Goal: Task Accomplishment & Management: Manage account settings

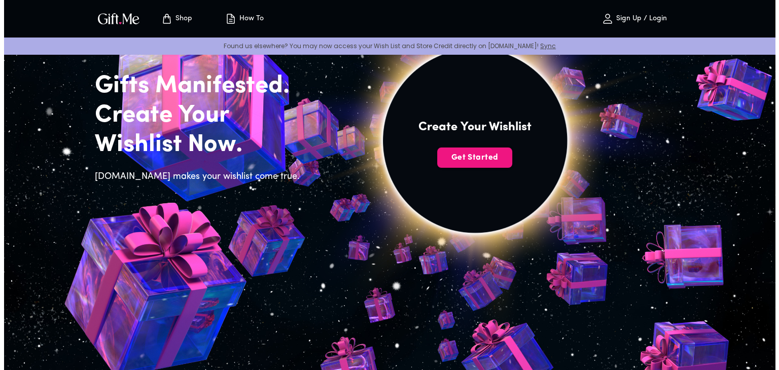
scroll to position [69, 0]
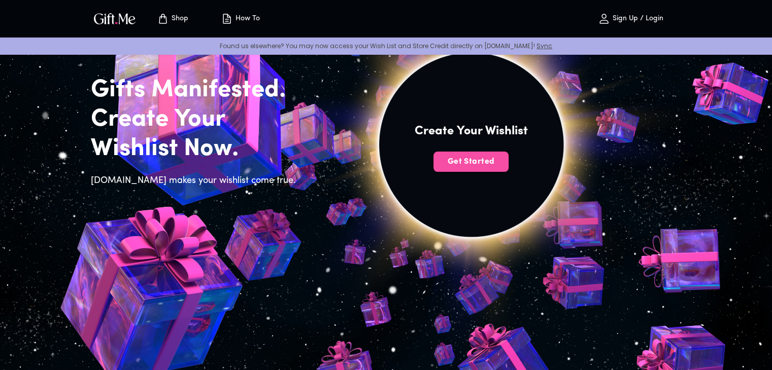
click at [497, 161] on span "Get Started" at bounding box center [470, 161] width 75 height 11
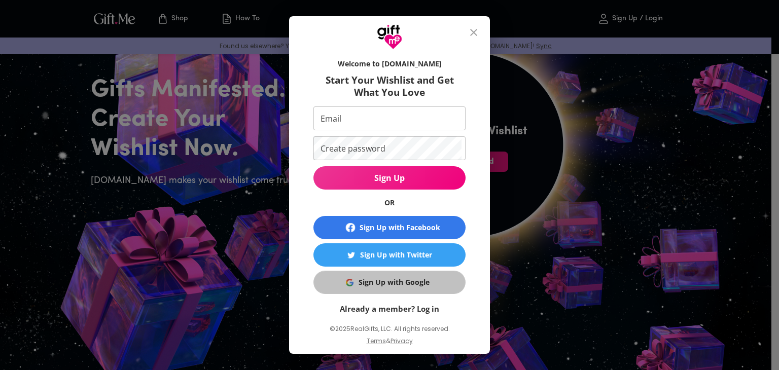
click at [387, 283] on div "Sign Up with Google" at bounding box center [394, 282] width 71 height 11
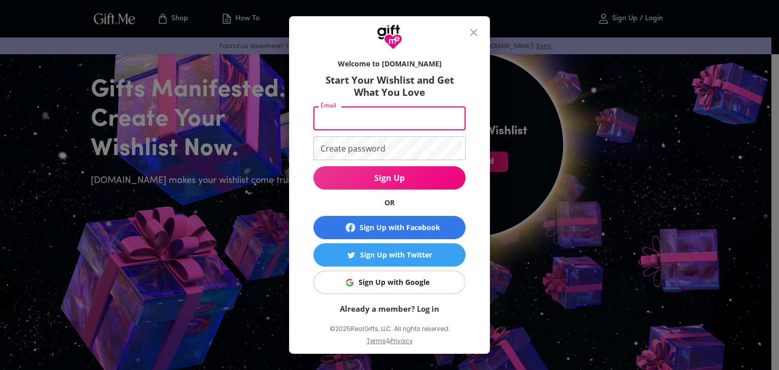
click at [369, 118] on input "Email" at bounding box center [388, 119] width 148 height 24
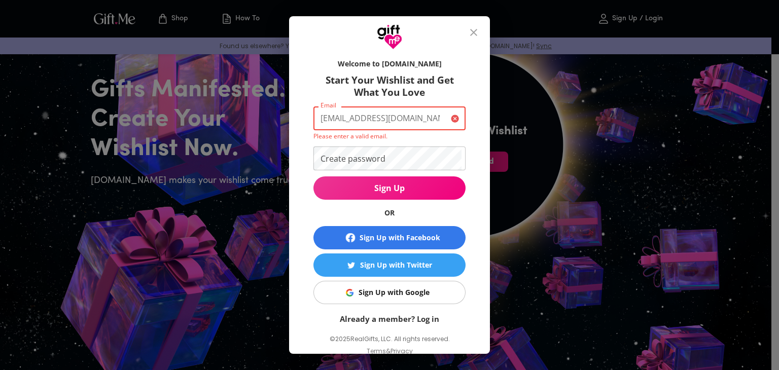
type input "[EMAIL_ADDRESS][DOMAIN_NAME]"
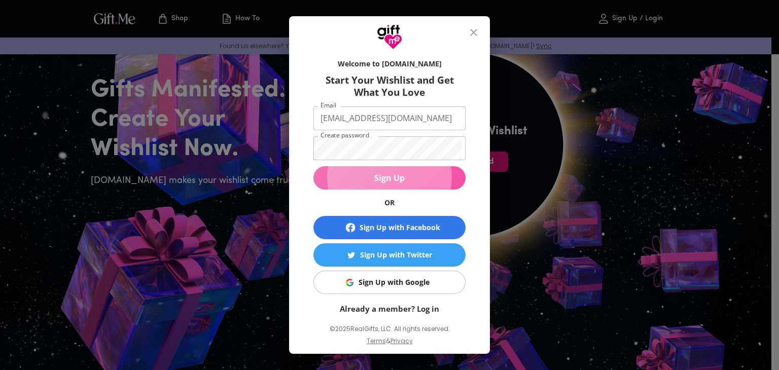
click at [373, 185] on button "Sign Up" at bounding box center [390, 177] width 152 height 23
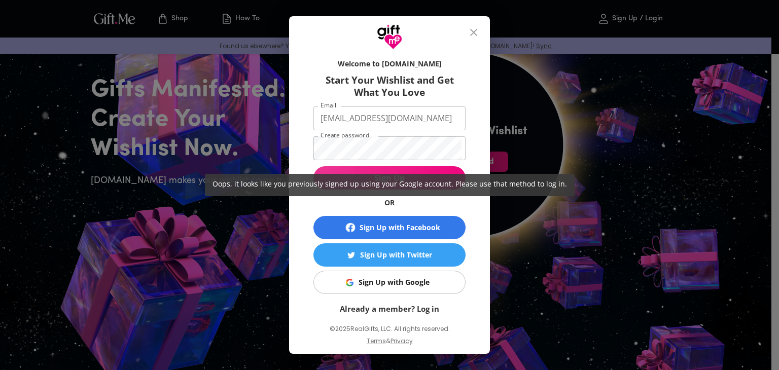
click at [373, 185] on span "Oops, it looks like you previously signed up using your Google account. Please …" at bounding box center [390, 184] width 355 height 10
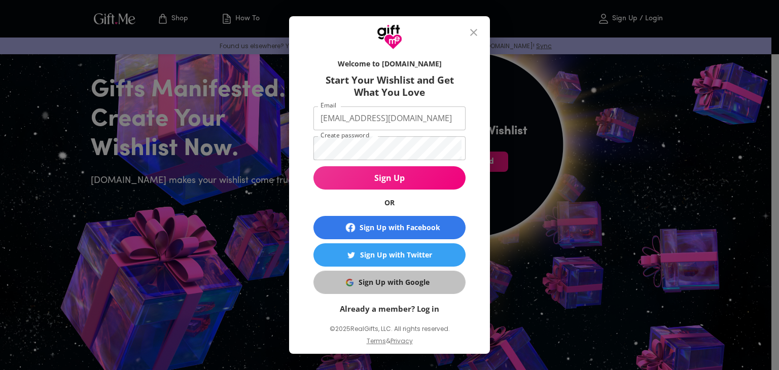
click at [366, 279] on div "Sign Up with Google" at bounding box center [394, 282] width 71 height 11
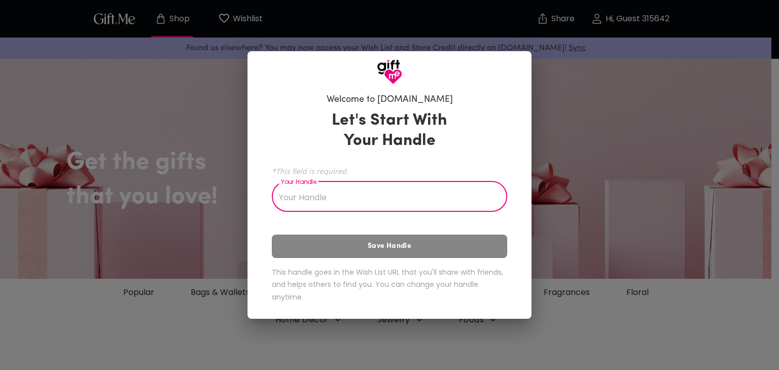
click at [367, 250] on div "Let's Start With Your Handle *This field is required. Your Handle Your Handle S…" at bounding box center [389, 209] width 235 height 206
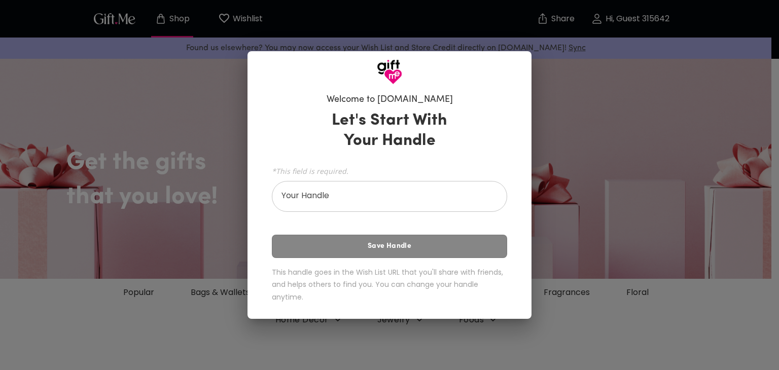
click at [333, 255] on div "Let's Start With Your Handle *This field is required. Your Handle Your Handle S…" at bounding box center [389, 209] width 235 height 206
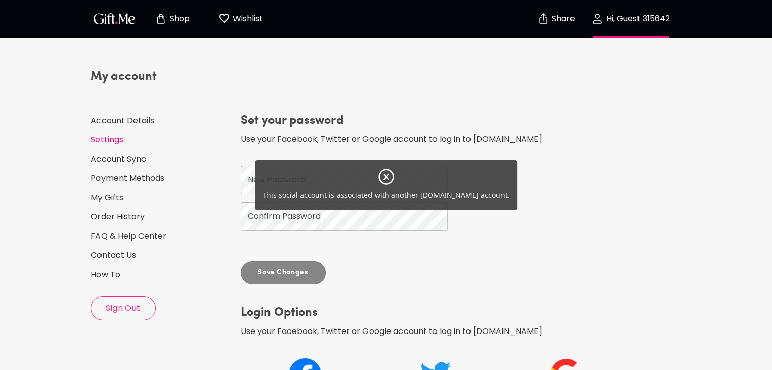
click at [383, 181] on icon at bounding box center [386, 177] width 18 height 18
click at [384, 168] on icon at bounding box center [386, 177] width 18 height 18
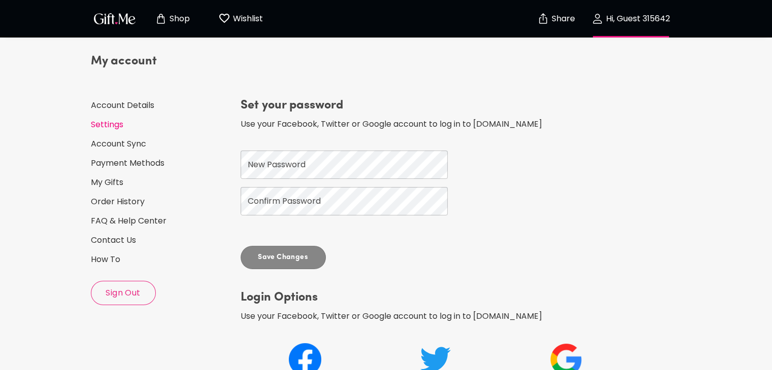
scroll to position [15, 0]
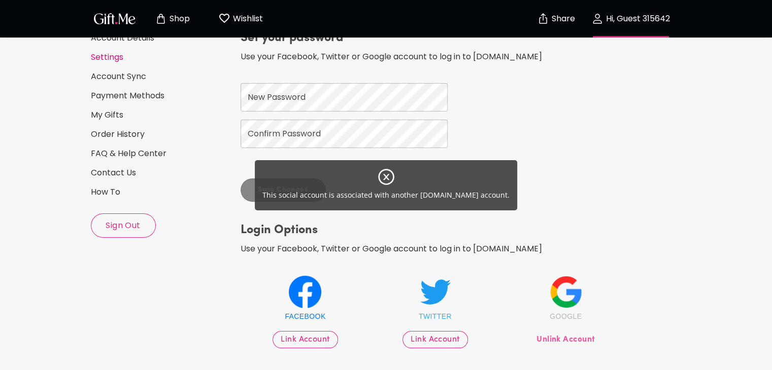
scroll to position [83, 0]
click at [316, 108] on div "This social account is associated with another [DOMAIN_NAME] account." at bounding box center [386, 185] width 772 height 370
click at [358, 94] on div "This social account is associated with another [DOMAIN_NAME] account." at bounding box center [386, 185] width 772 height 370
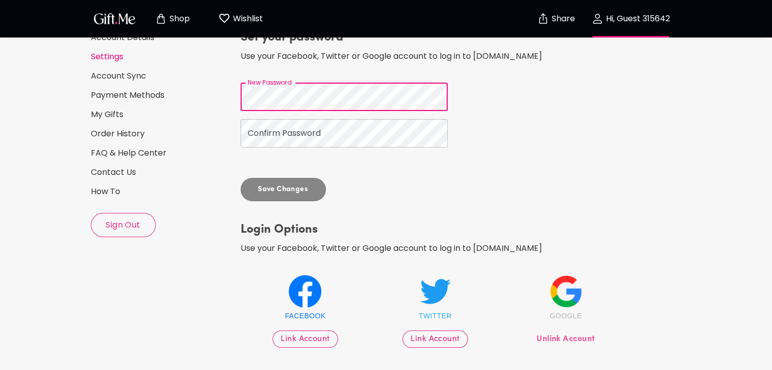
click at [211, 121] on div "My account Account Details Settings Account Sync Payment Methods My Gifts Order…" at bounding box center [386, 175] width 599 height 412
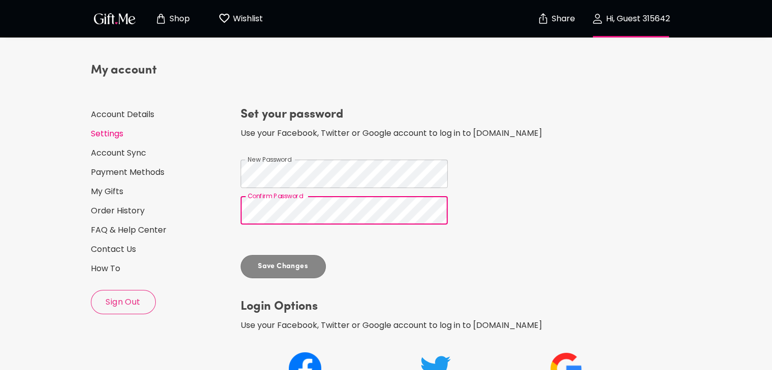
scroll to position [6, 0]
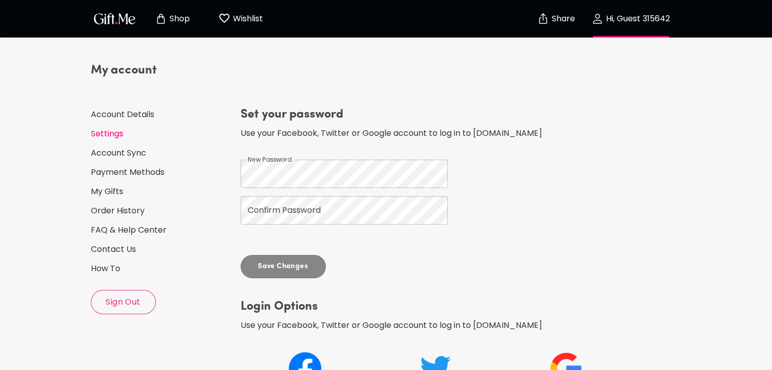
click at [269, 260] on div "Set your password Use your Facebook, Twitter or Google account to log in to [DO…" at bounding box center [436, 193] width 391 height 172
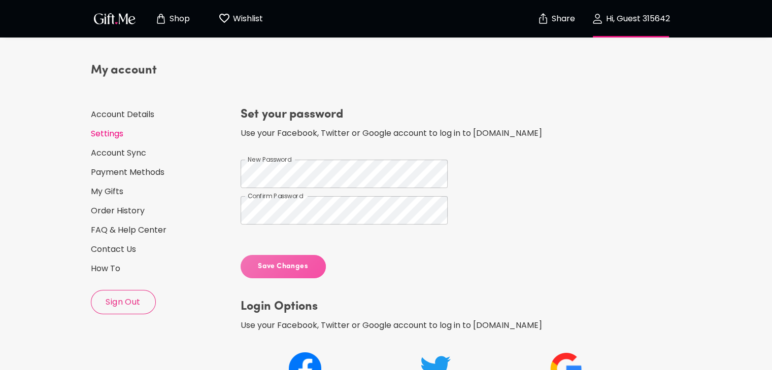
click at [279, 277] on button "Save Changes" at bounding box center [283, 266] width 85 height 23
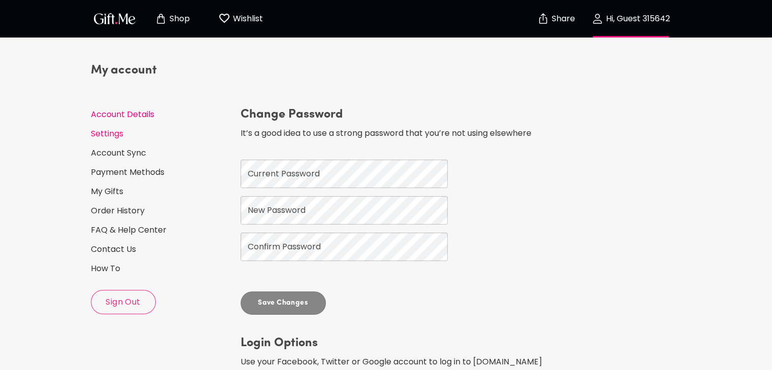
click at [97, 118] on link "Account Details" at bounding box center [162, 114] width 142 height 11
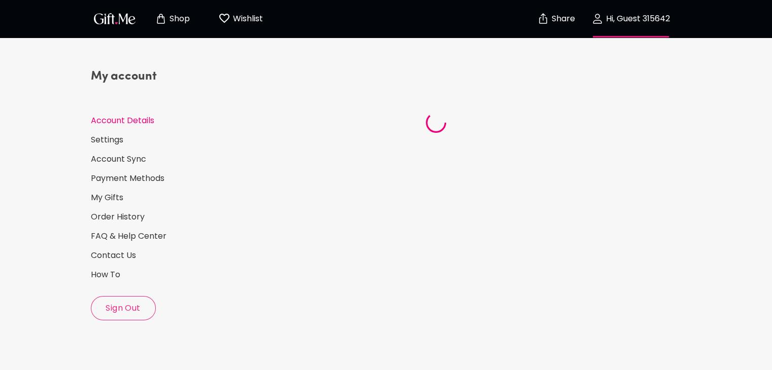
select select "US"
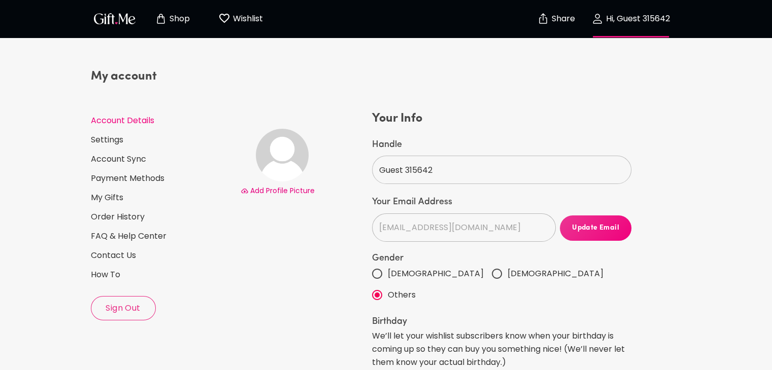
click at [175, 19] on p "Shop" at bounding box center [178, 19] width 23 height 9
